Goal: Navigation & Orientation: Find specific page/section

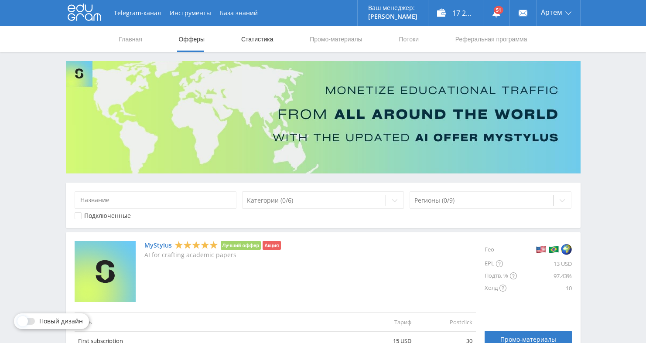
click at [262, 42] on link "Статистика" at bounding box center [257, 39] width 34 height 26
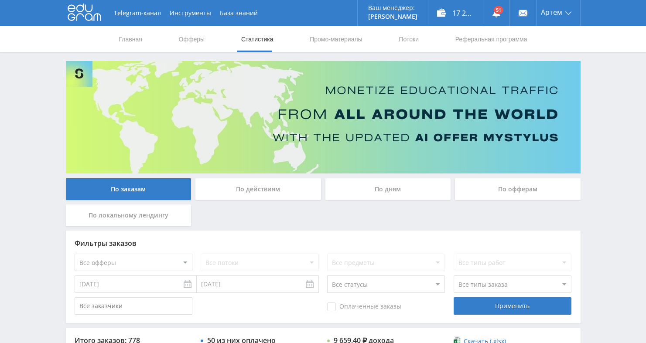
click at [381, 184] on div "По дням" at bounding box center [388, 189] width 126 height 22
click at [0, 0] on input "По дням" at bounding box center [0, 0] width 0 height 0
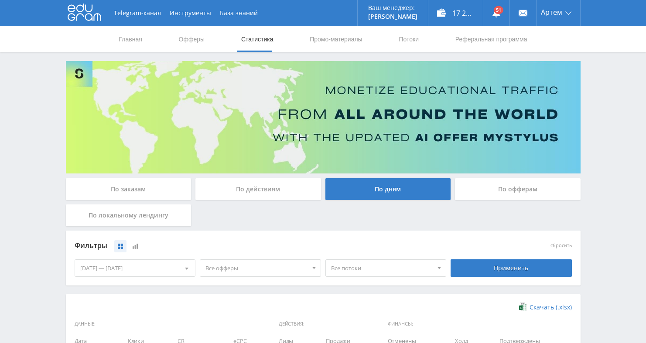
click at [499, 192] on div "По офферам" at bounding box center [518, 189] width 126 height 22
click at [0, 0] on input "По офферам" at bounding box center [0, 0] width 0 height 0
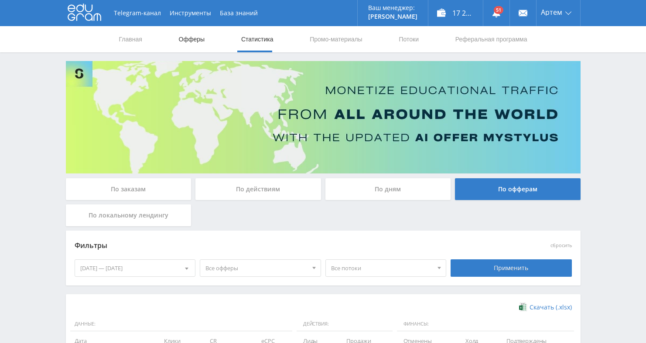
click at [193, 38] on link "Офферы" at bounding box center [192, 39] width 28 height 26
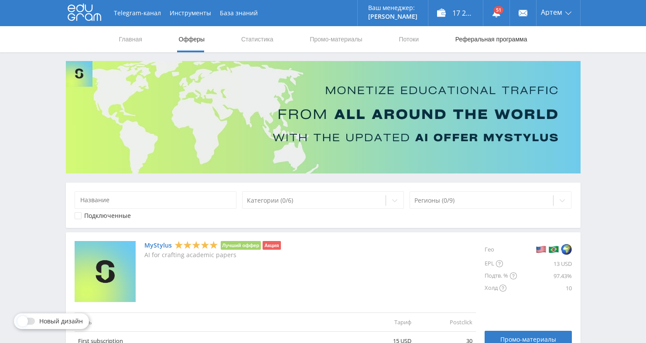
click at [457, 43] on link "Реферальная программа" at bounding box center [491, 39] width 74 height 26
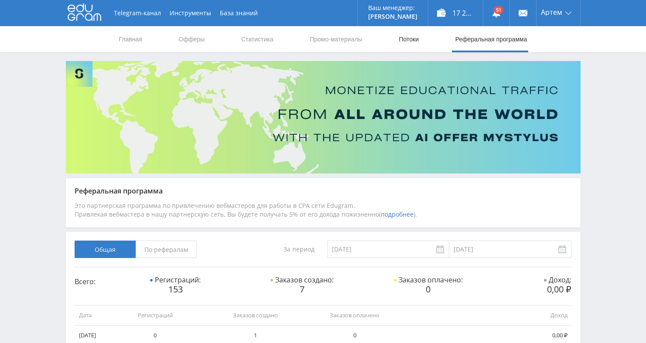
click at [414, 34] on link "Потоки" at bounding box center [409, 39] width 22 height 26
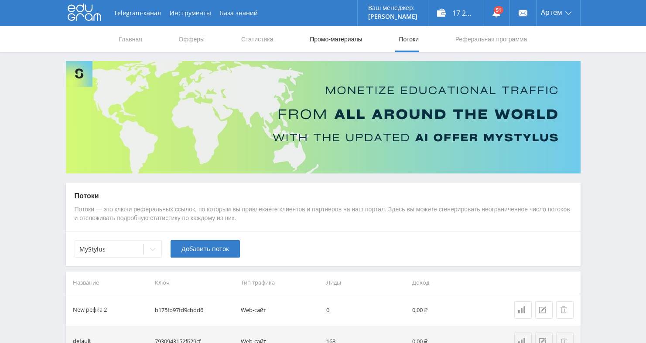
click at [323, 50] on link "Промо-материалы" at bounding box center [336, 39] width 54 height 26
select select "376"
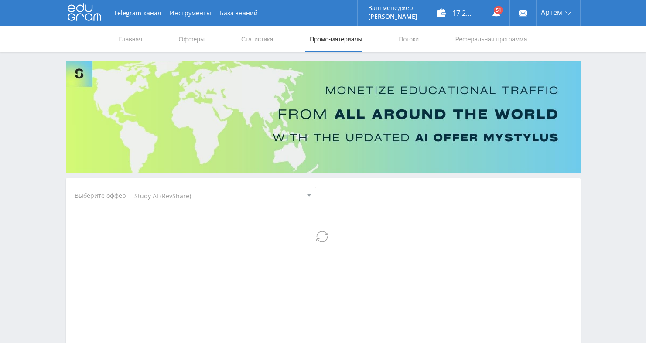
select select "376"
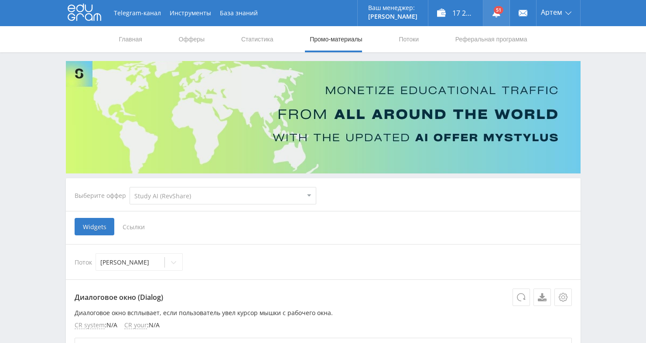
click at [488, 14] on link at bounding box center [496, 13] width 26 height 26
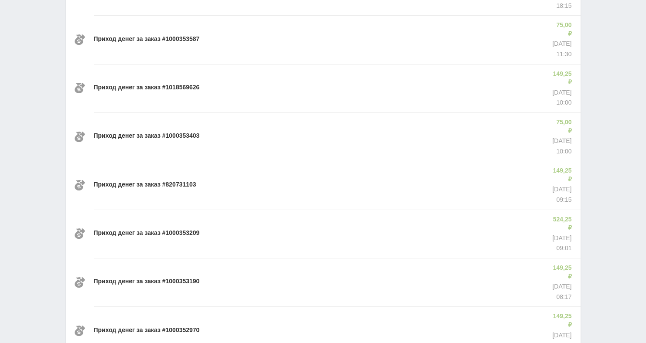
scroll to position [556, 0]
